Goal: Transaction & Acquisition: Obtain resource

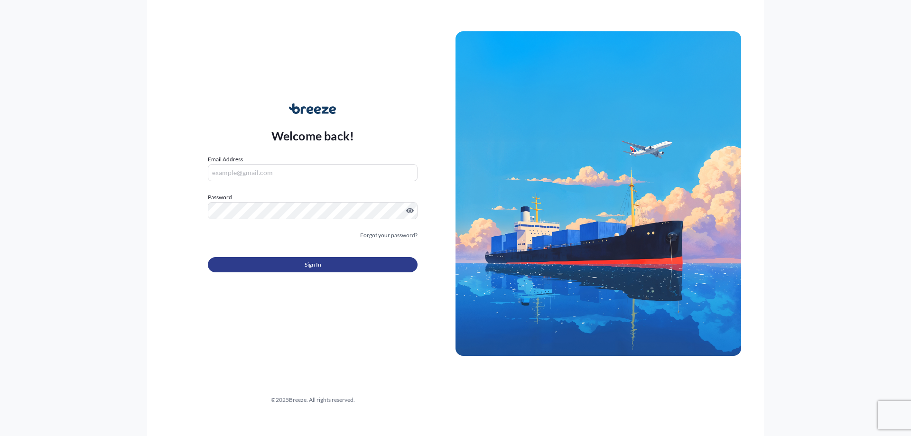
type input "[EMAIL_ADDRESS][DOMAIN_NAME]"
click at [332, 266] on button "Sign In" at bounding box center [313, 264] width 210 height 15
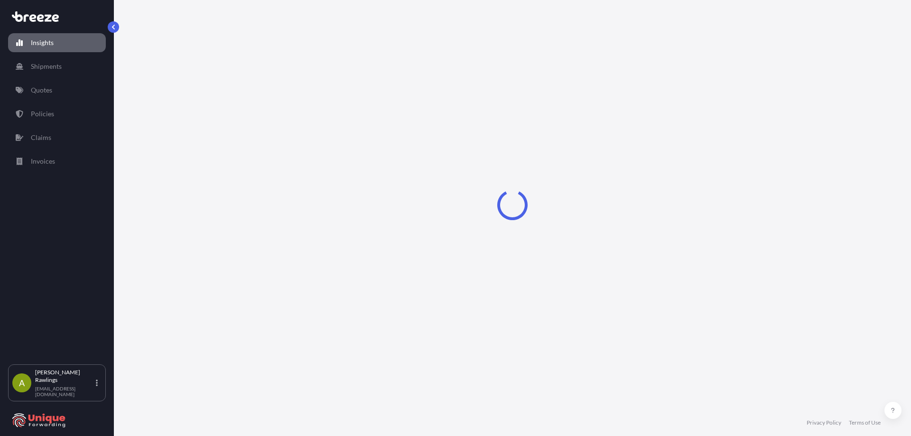
select select "2025"
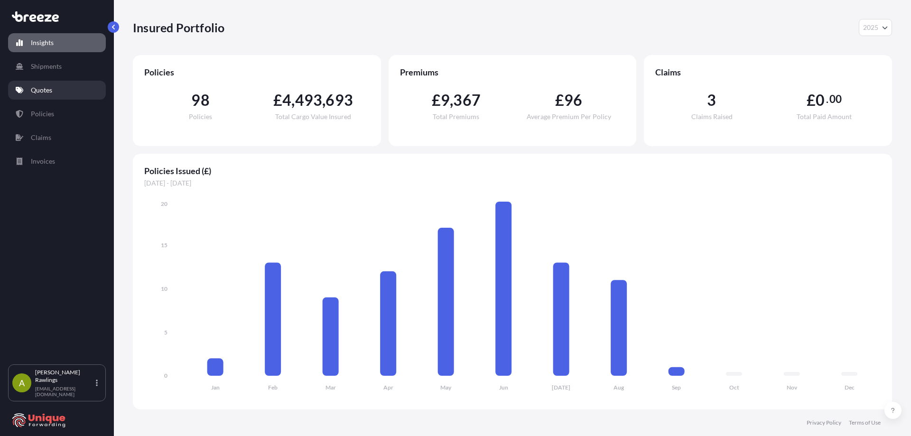
click at [72, 81] on link "Quotes" at bounding box center [57, 90] width 98 height 19
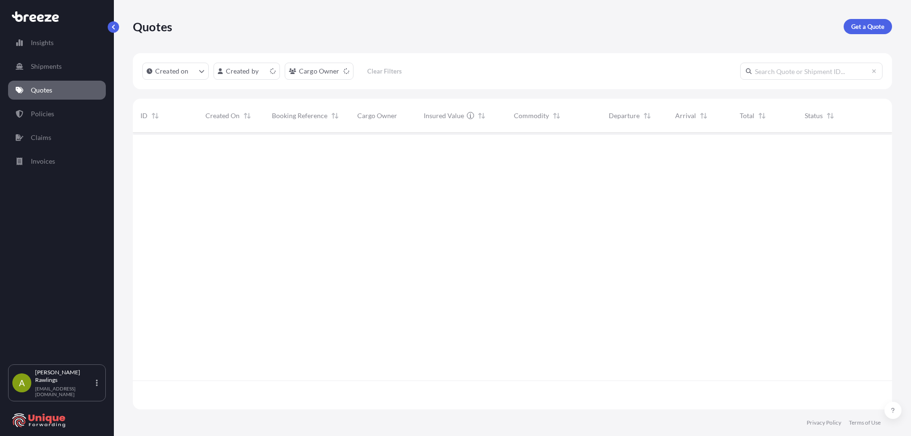
scroll to position [275, 752]
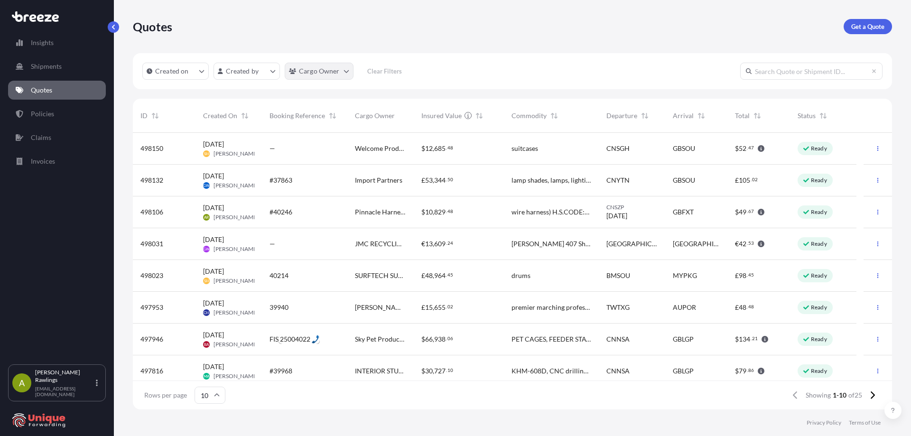
click at [323, 69] on html "Insights Shipments Quotes Policies Claims Invoices A [PERSON_NAME] [EMAIL_ADDRE…" at bounding box center [455, 218] width 911 height 436
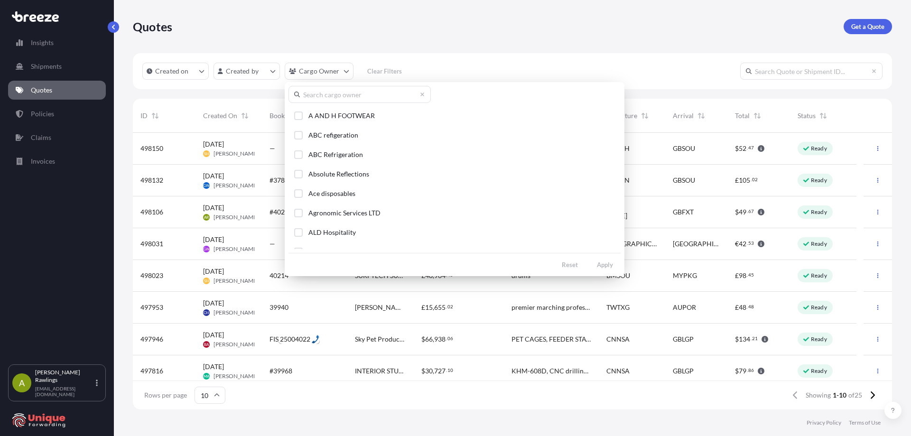
click at [337, 99] on input "text" at bounding box center [359, 94] width 142 height 17
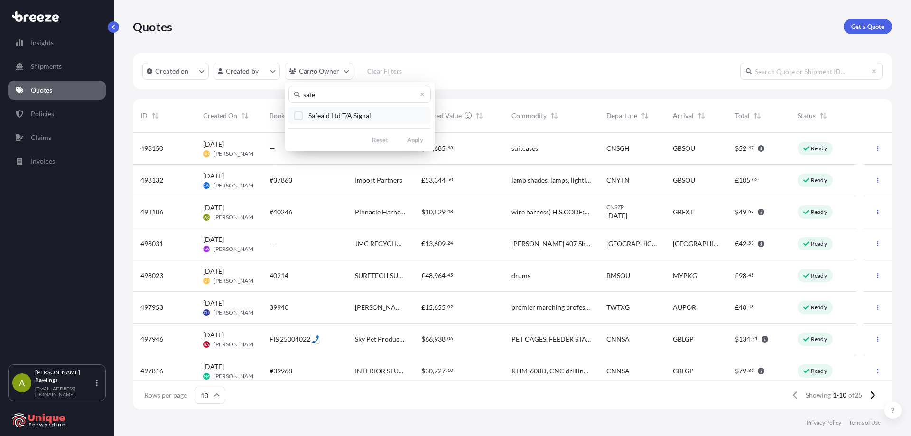
type input "safe"
click at [351, 120] on button "Safeaid Ltd T/A Signal" at bounding box center [359, 116] width 142 height 18
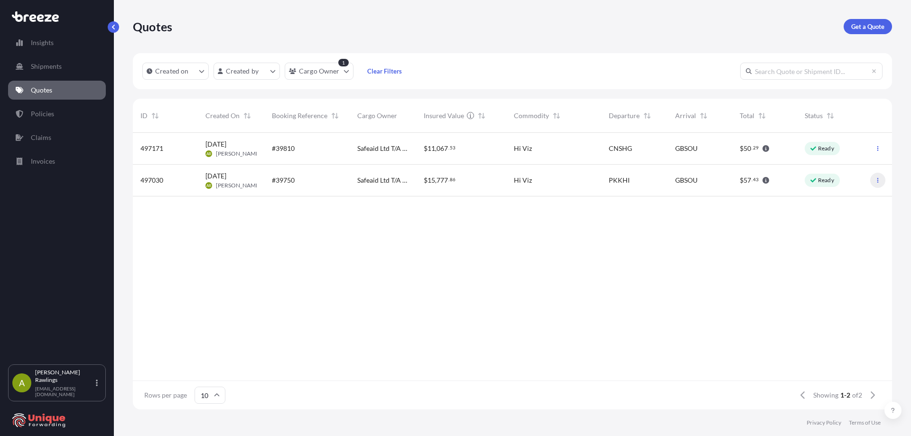
click at [879, 180] on icon "button" at bounding box center [878, 180] width 6 height 6
click at [840, 199] on p "Duplicate quote" at bounding box center [839, 198] width 47 height 9
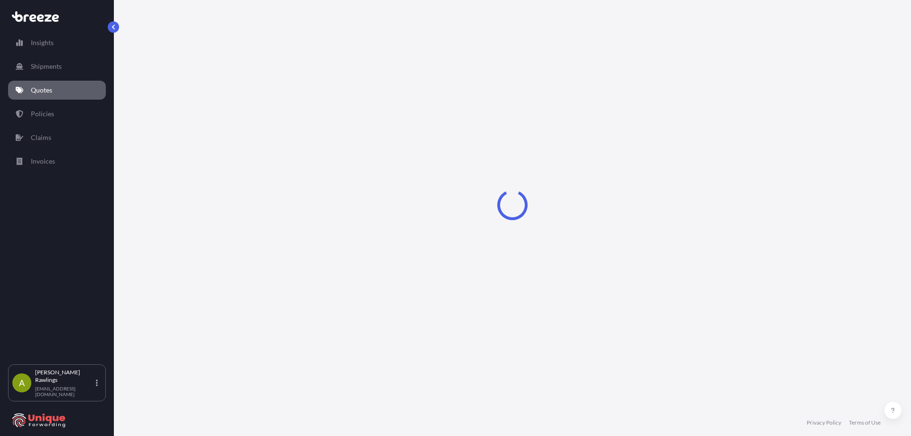
select select "Road"
select select "Sea"
select select "Road"
select select "1"
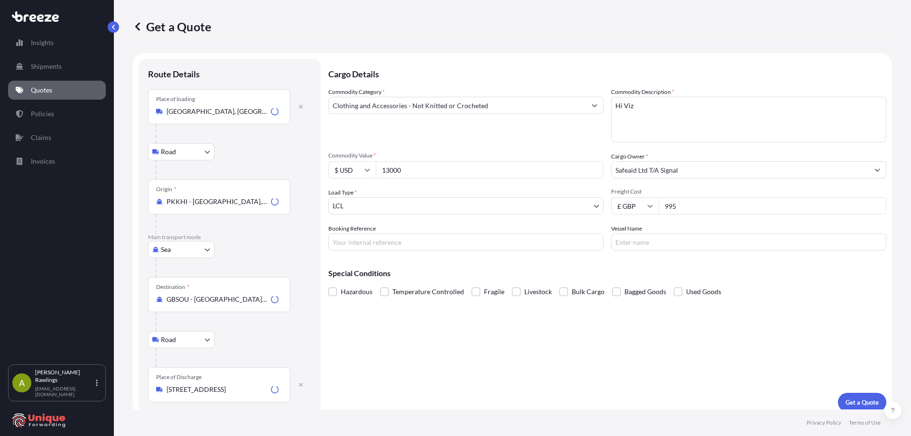
scroll to position [8, 0]
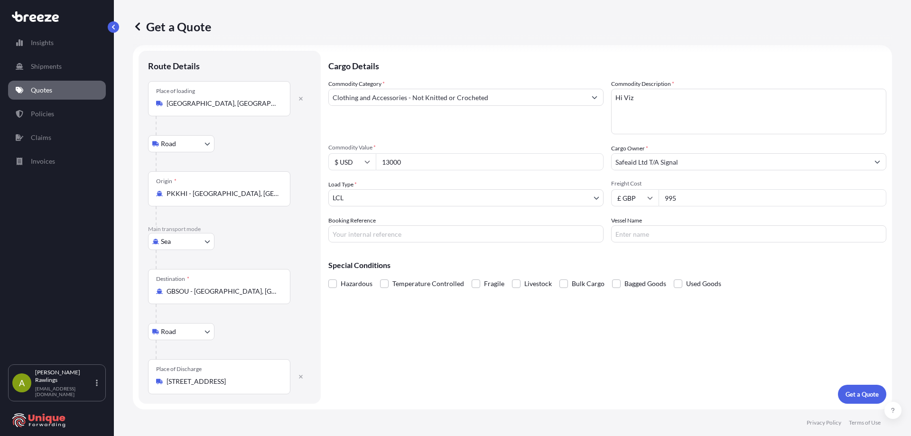
drag, startPoint x: 419, startPoint y: 169, endPoint x: 368, endPoint y: 164, distance: 51.4
click at [368, 164] on div "$ USD 13000" at bounding box center [465, 161] width 275 height 17
type input "14110"
click at [860, 396] on p "Get a Quote" at bounding box center [861, 393] width 33 height 9
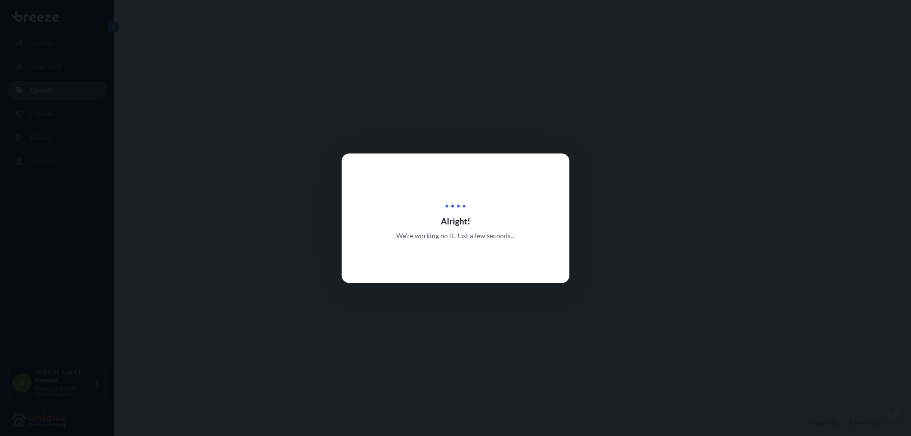
select select "Road"
select select "Sea"
select select "Road"
select select "1"
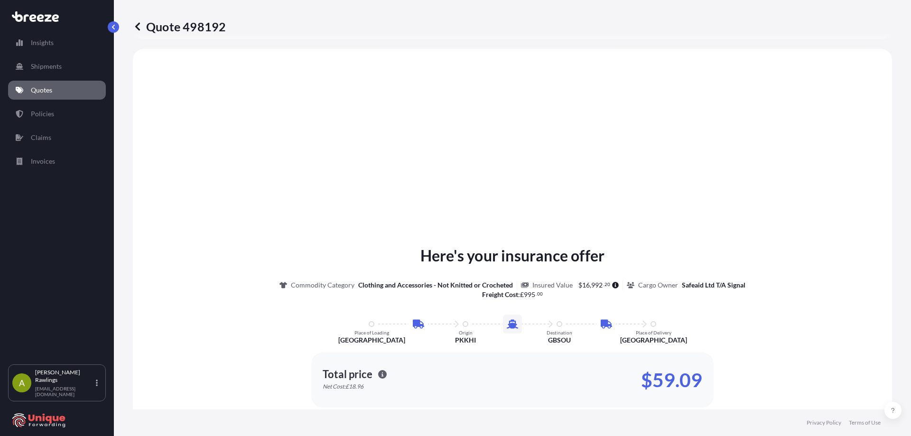
scroll to position [379, 0]
